Goal: Task Accomplishment & Management: Manage account settings

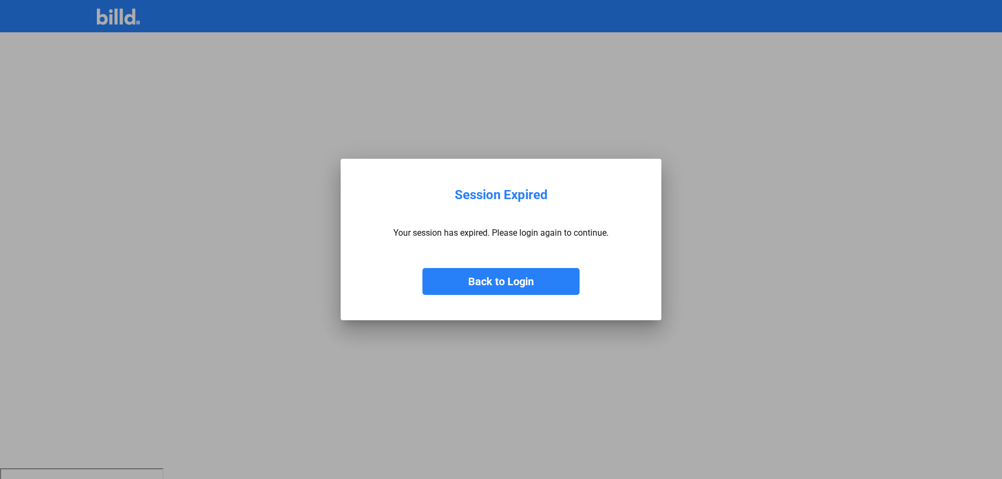
click at [503, 284] on button "Back to Login" at bounding box center [500, 281] width 157 height 27
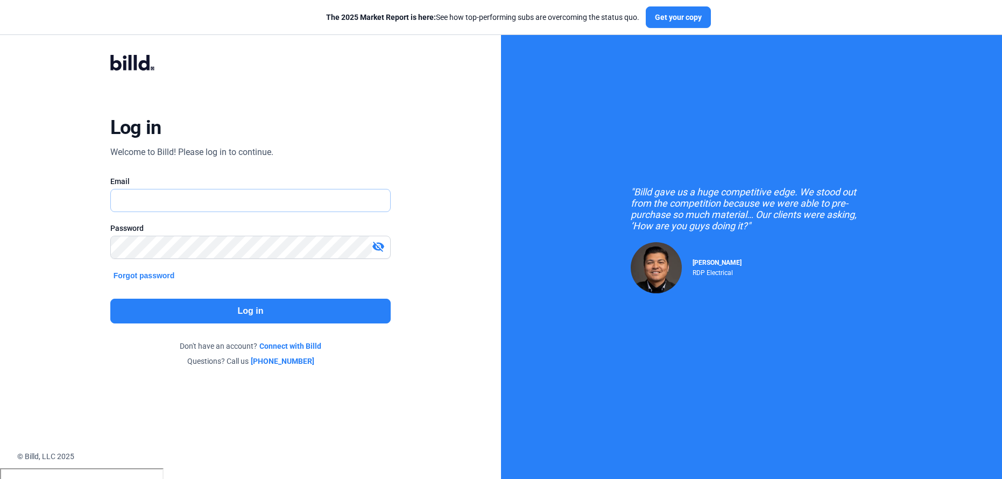
click at [238, 204] on input "text" at bounding box center [245, 200] width 268 height 22
type input "[PERSON_NAME][EMAIL_ADDRESS][PERSON_NAME][DOMAIN_NAME]"
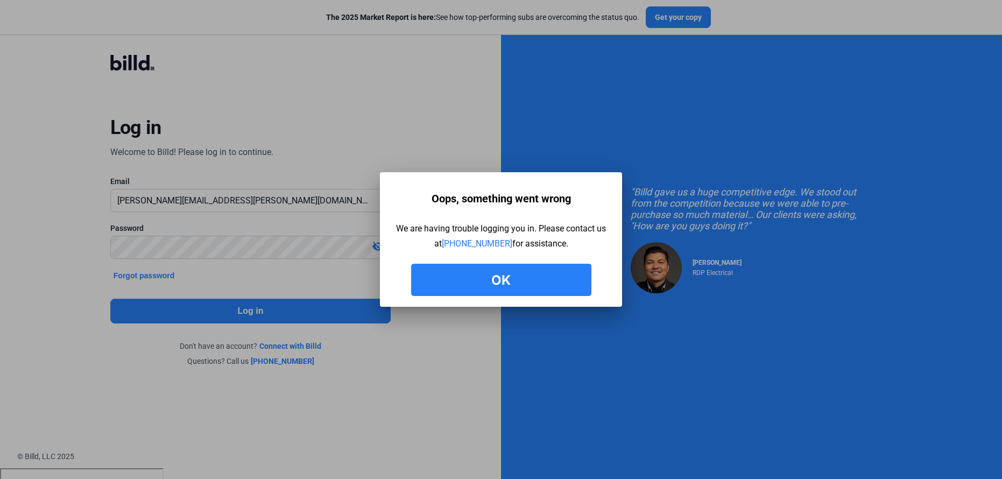
click at [493, 281] on button "Ok" at bounding box center [501, 280] width 180 height 32
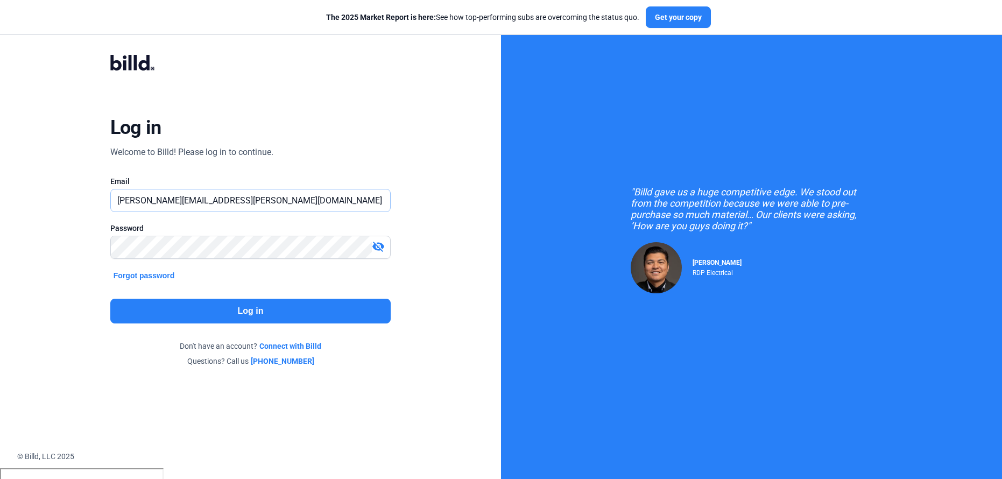
drag, startPoint x: 235, startPoint y: 204, endPoint x: 105, endPoint y: 203, distance: 130.2
click at [105, 203] on div "Log in Welcome to Billd! Please log in to continue. Email [PERSON_NAME][EMAIL_A…" at bounding box center [250, 210] width 360 height 351
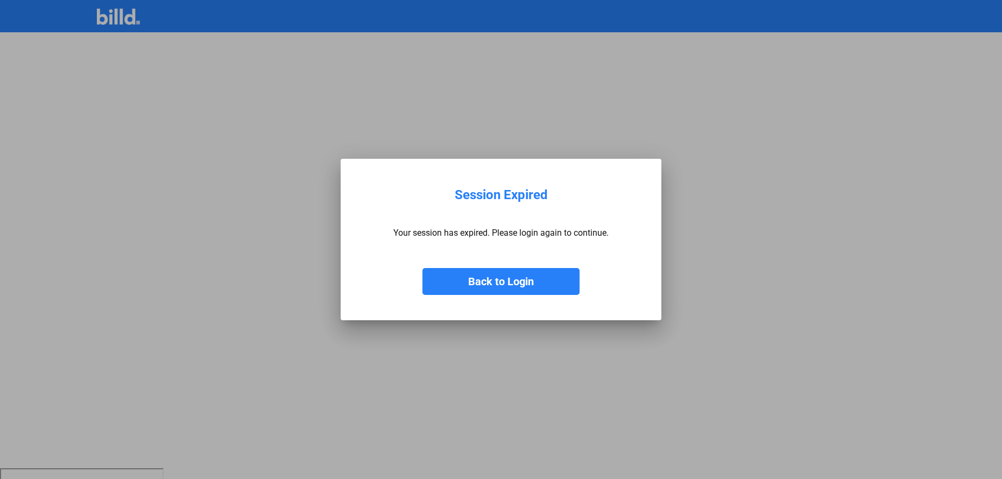
click at [482, 284] on button "Back to Login" at bounding box center [500, 281] width 157 height 27
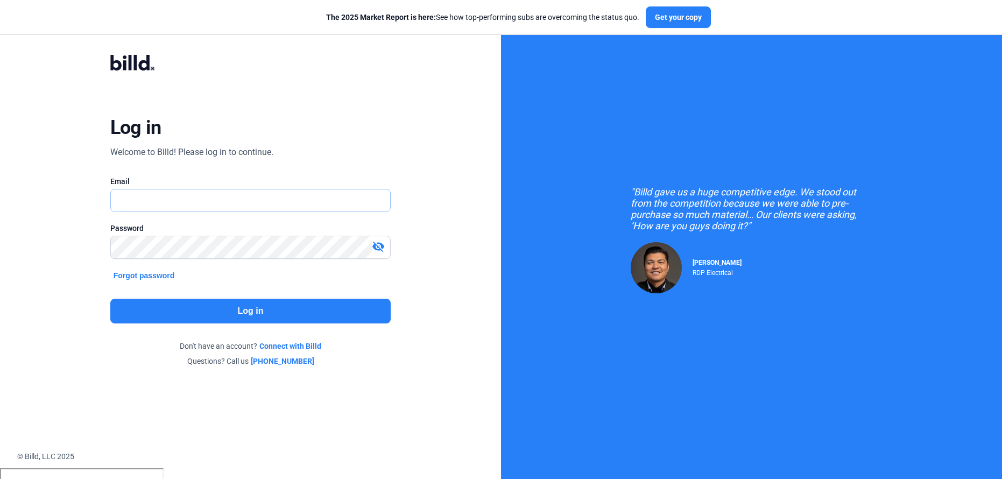
click at [215, 201] on input "text" at bounding box center [245, 200] width 268 height 22
type input "billduser"
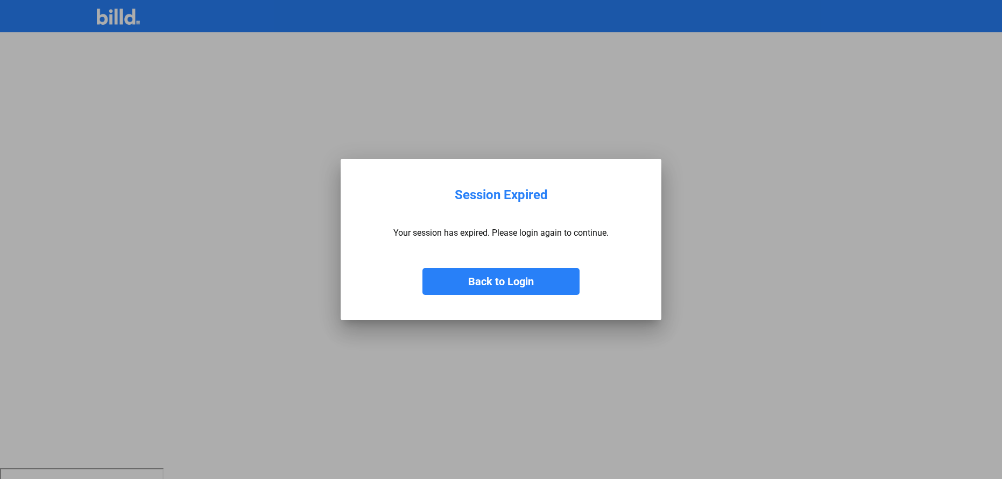
click at [498, 274] on button "Back to Login" at bounding box center [500, 281] width 157 height 27
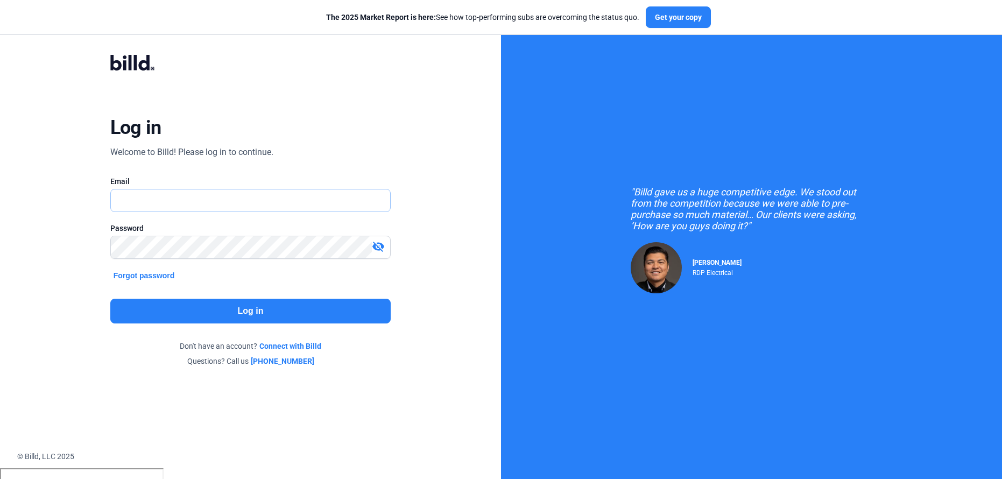
click at [231, 197] on input "text" at bounding box center [245, 200] width 268 height 22
click at [220, 319] on button "Log in" at bounding box center [250, 311] width 280 height 25
click at [222, 315] on button "Log in" at bounding box center [250, 311] width 280 height 25
click at [160, 201] on input "billduser" at bounding box center [250, 200] width 279 height 22
type input "billduser@billd.com"
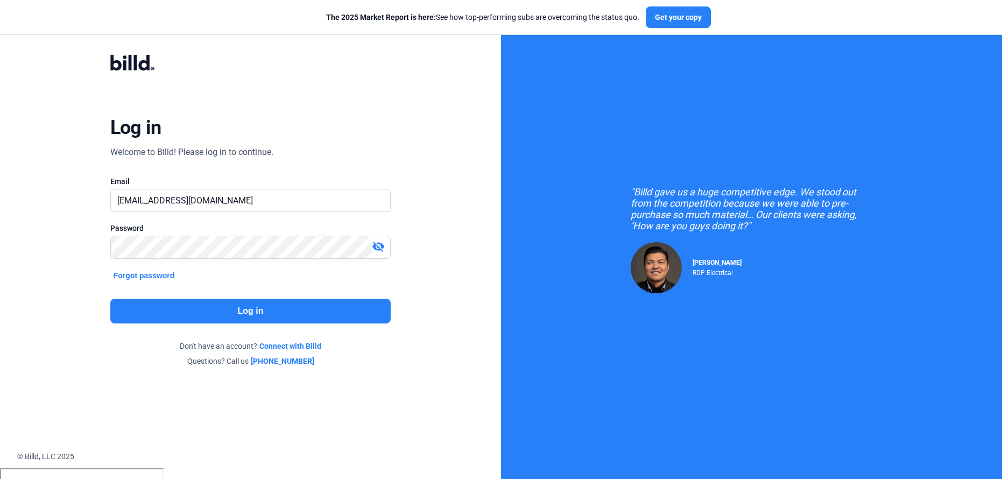
click at [242, 309] on button "Log in" at bounding box center [250, 311] width 280 height 25
